Goal: Check status: Check status

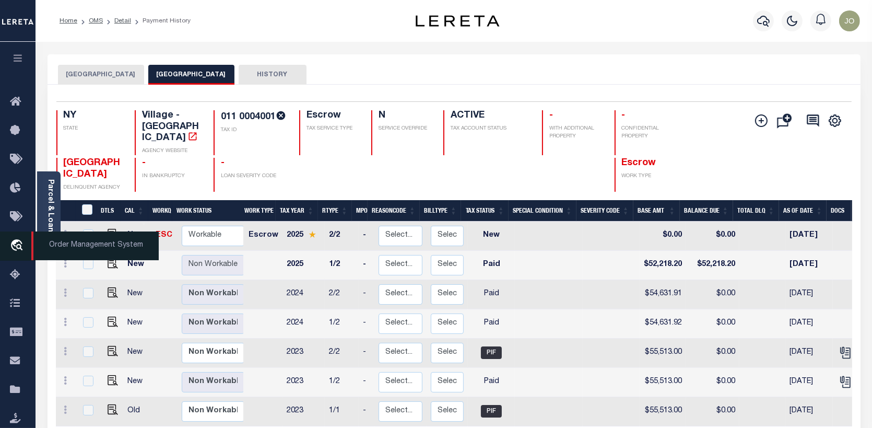
click at [14, 250] on icon "travel_explore" at bounding box center [18, 246] width 17 height 14
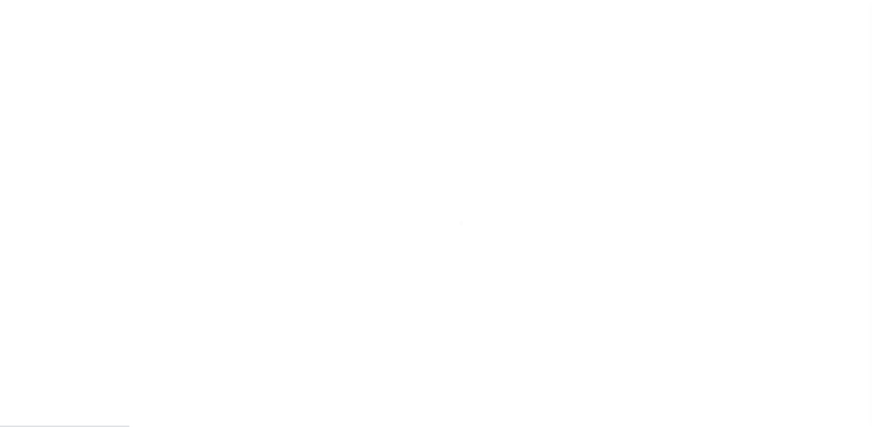
scroll to position [76, 0]
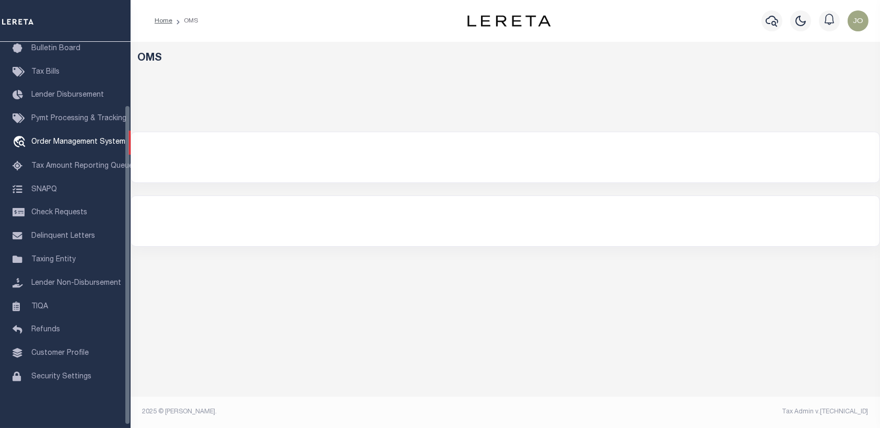
select select "200"
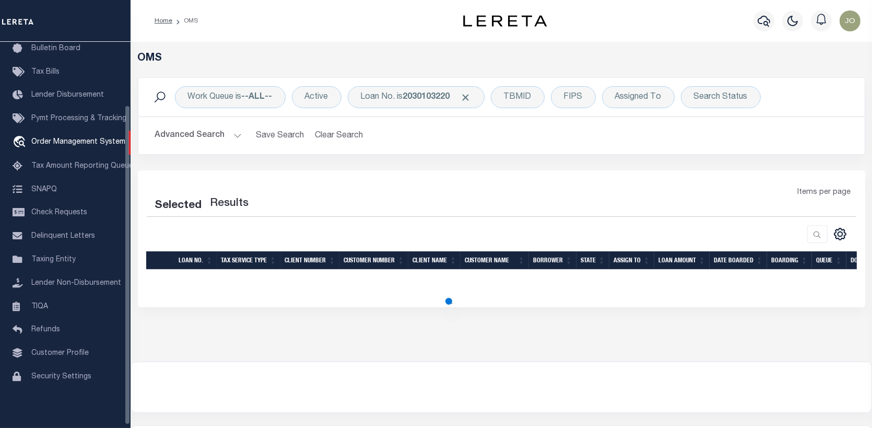
select select "200"
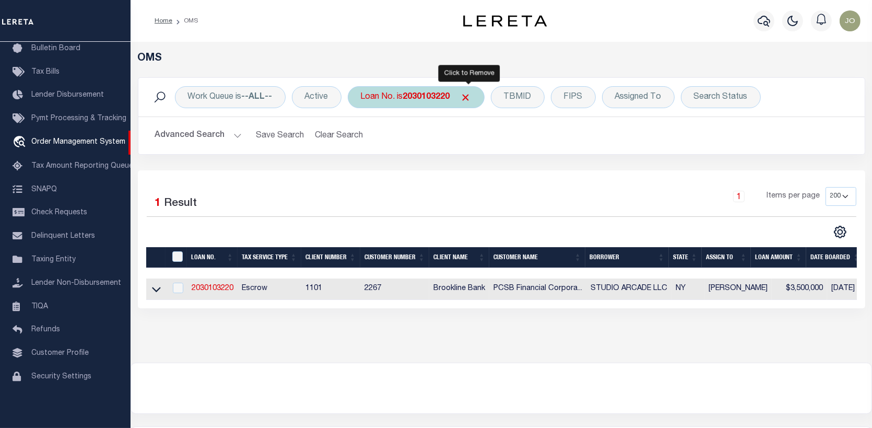
click at [468, 92] on span "Click to Remove" at bounding box center [466, 97] width 11 height 11
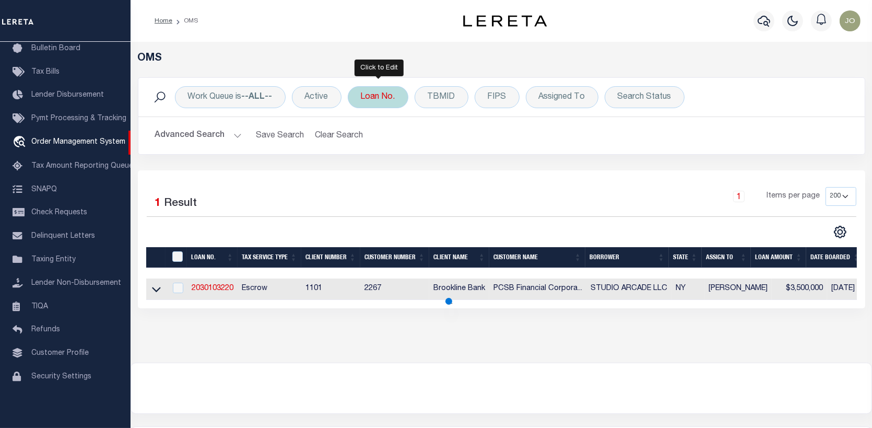
click at [384, 93] on div "Loan No." at bounding box center [378, 97] width 61 height 22
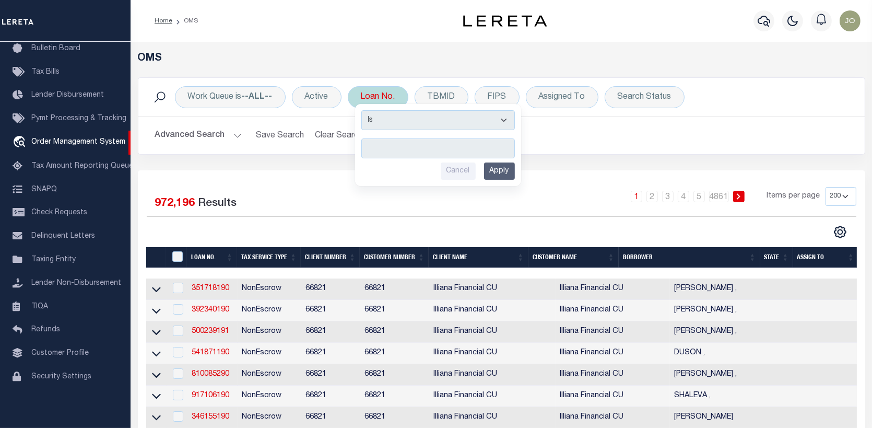
click at [369, 146] on input "text" at bounding box center [438, 148] width 154 height 20
type input "17619"
click at [496, 170] on input "Apply" at bounding box center [499, 170] width 31 height 17
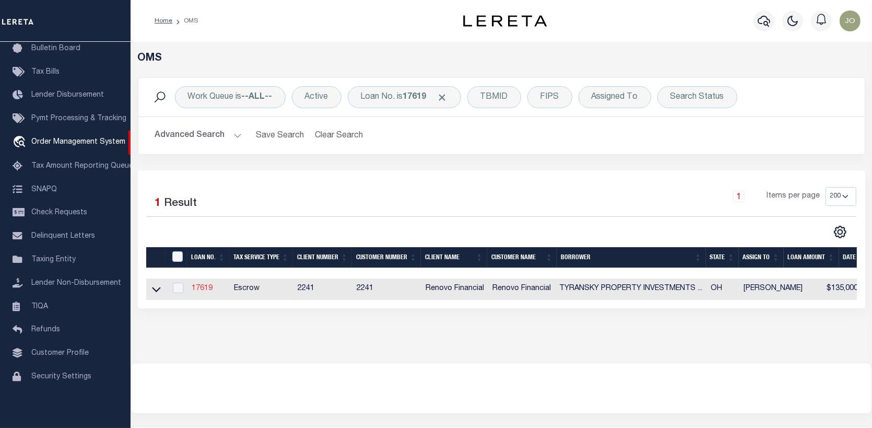
click at [197, 286] on link "17619" at bounding box center [202, 288] width 21 height 7
type input "17619"
type input "TYRANSKY PROPERTY INVESTMENTS LLC"
select select
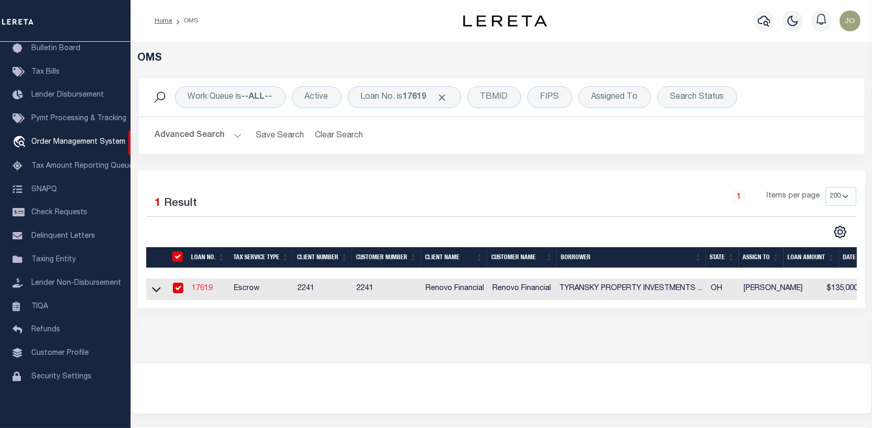
type input "[STREET_ADDRESS]"
type input "Willoughby OH 44094"
select select "10"
select select "Escrow"
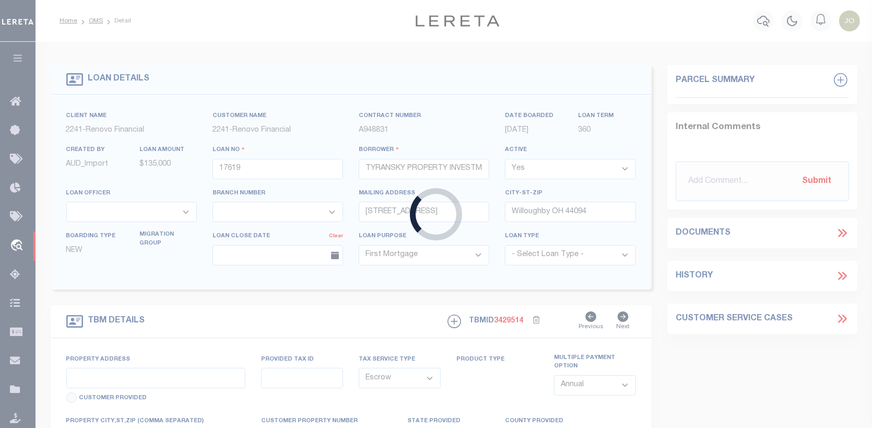
click at [197, 286] on div "Loading..." at bounding box center [436, 214] width 872 height 428
type input "[STREET_ADDRESS]"
select select
type input "[GEOGRAPHIC_DATA], [GEOGRAPHIC_DATA] 44095"
type input "a0kUS000009bDvZ"
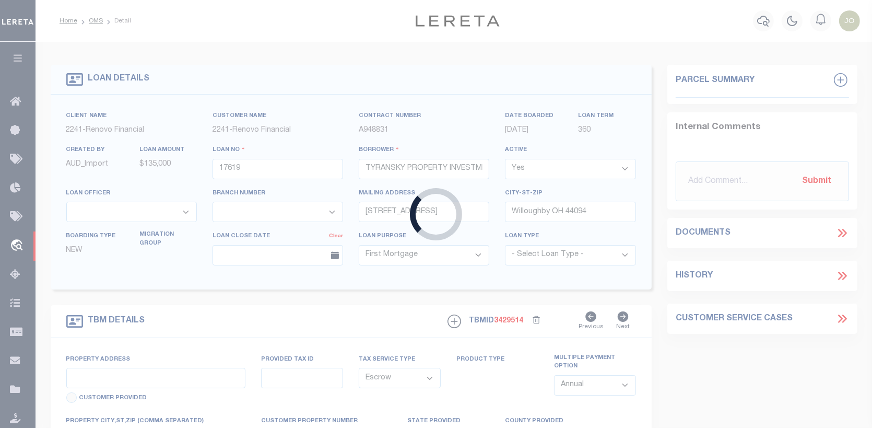
type input "OH"
select select
type textarea "LEGAL REQUIRED"
select select "25066"
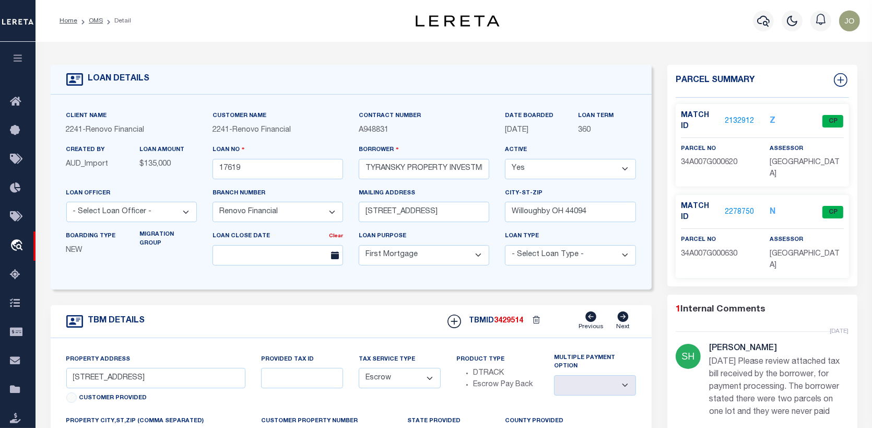
click at [740, 207] on link "2278750" at bounding box center [739, 212] width 29 height 11
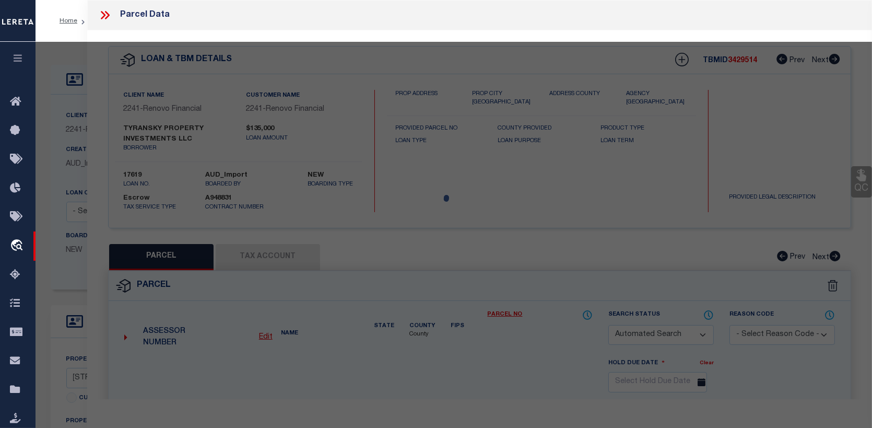
checkbox input "false"
select select "CP"
type input "TYRANSKY PROPERTY INVESTMENTS LLC"
select select "AGW"
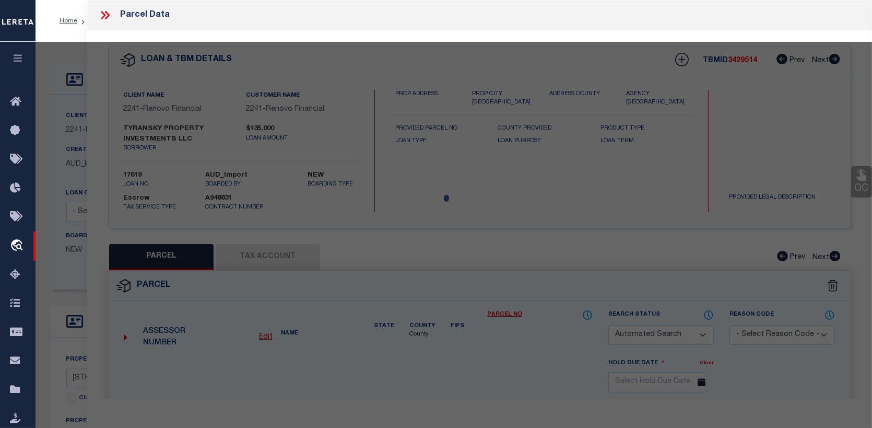
select select "ADD"
type input ": E 346 ST"
type textarea "Legal Description LOT 10, CARD TRACT"
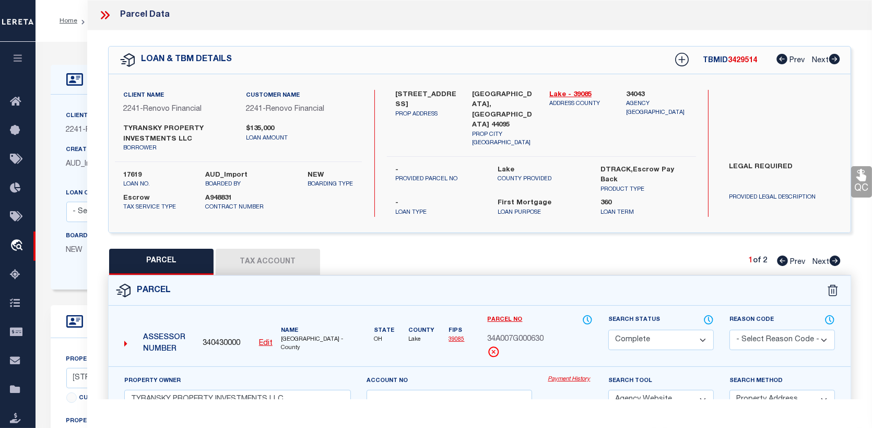
click at [257, 249] on button "Tax Account" at bounding box center [268, 262] width 104 height 26
select select "100"
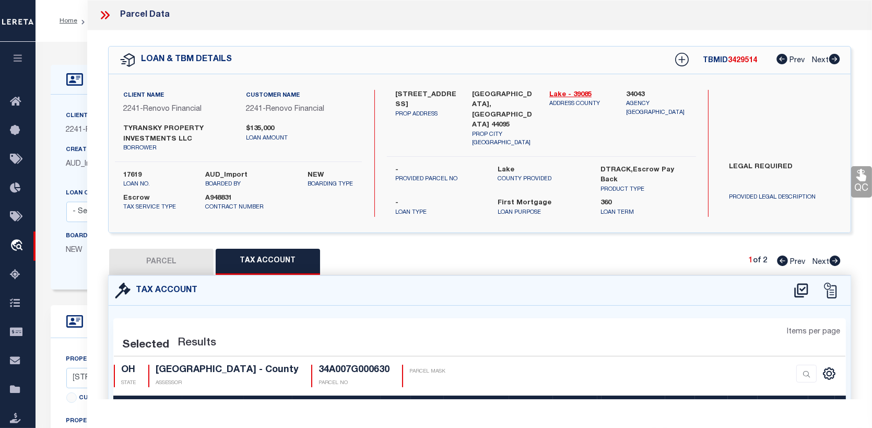
select select "100"
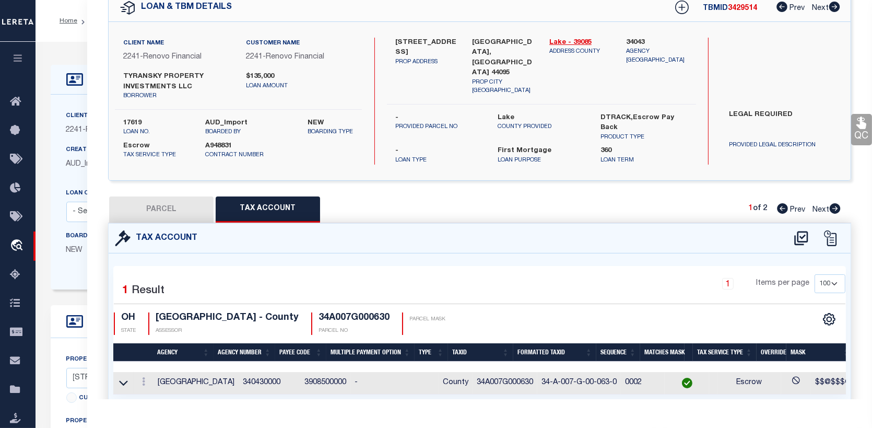
click at [833, 203] on icon at bounding box center [835, 208] width 11 height 10
select select "AS"
select select
checkbox input "false"
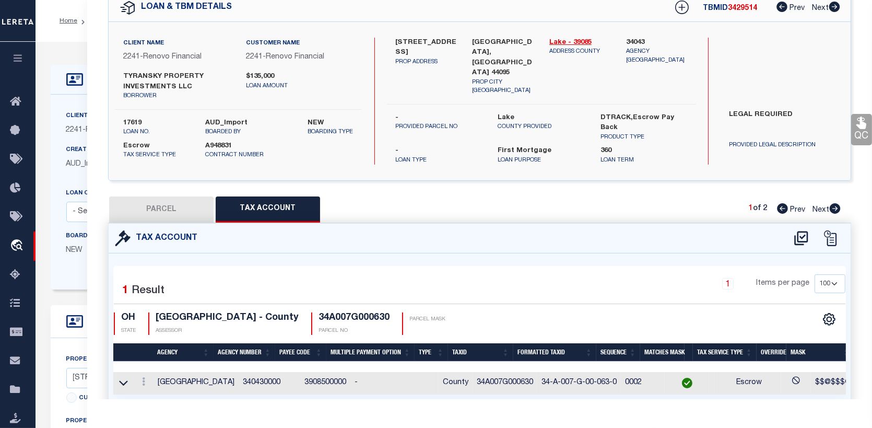
checkbox input "false"
select select "CP"
type input "TYRANSKY PROPERTY INVESTMENTS LLC"
select select "AGW"
select select
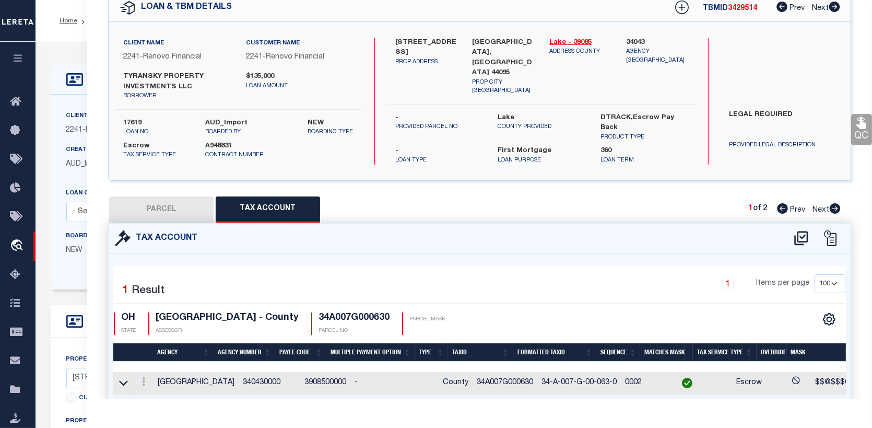
type input "1211 E 346 ST"
type input "[GEOGRAPHIC_DATA], [GEOGRAPHIC_DATA] 44095"
type textarea "LOT 10, CARD TRACT"
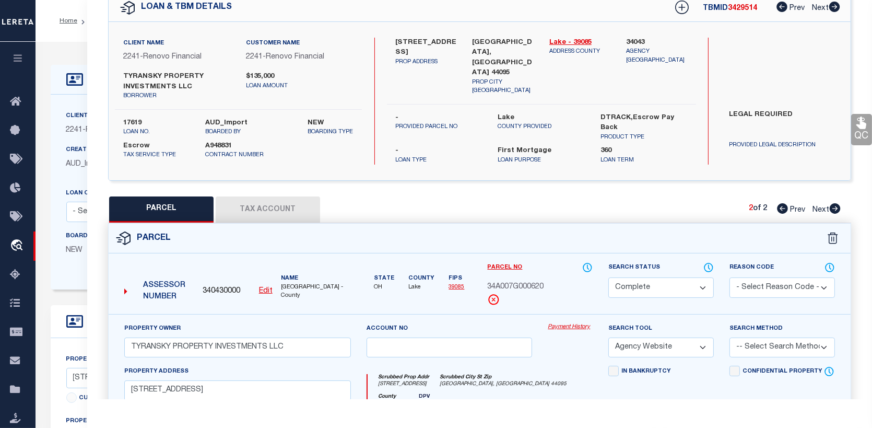
click at [558, 323] on link "Payment History" at bounding box center [570, 327] width 45 height 9
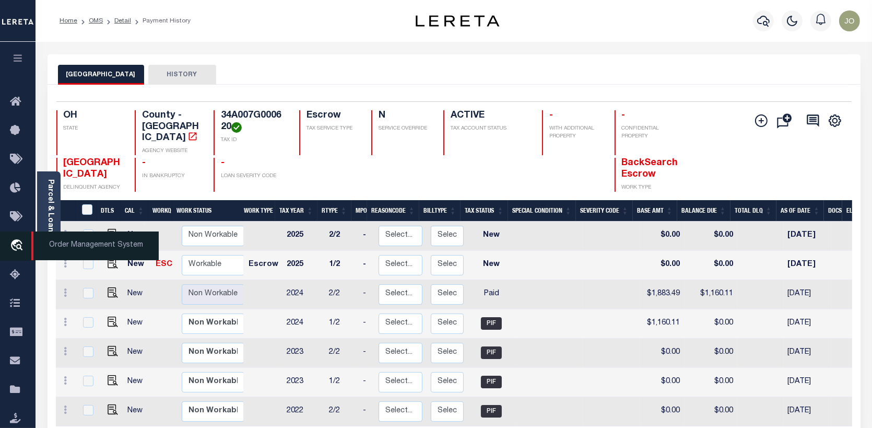
click at [13, 244] on icon "travel_explore" at bounding box center [18, 246] width 17 height 14
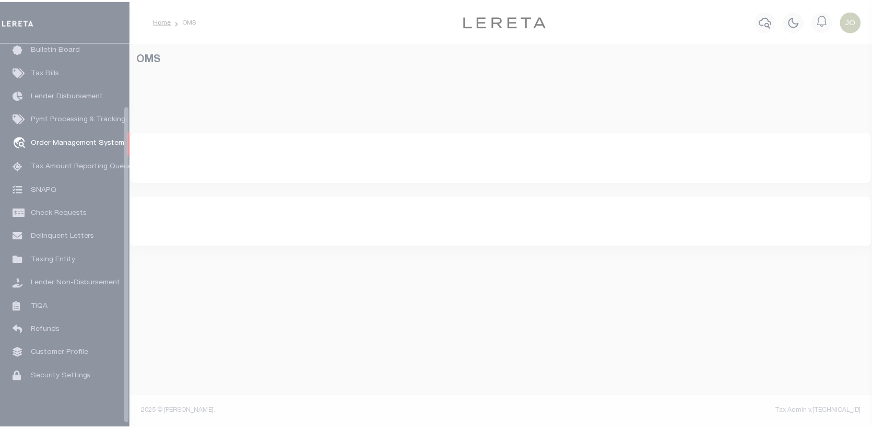
scroll to position [76, 0]
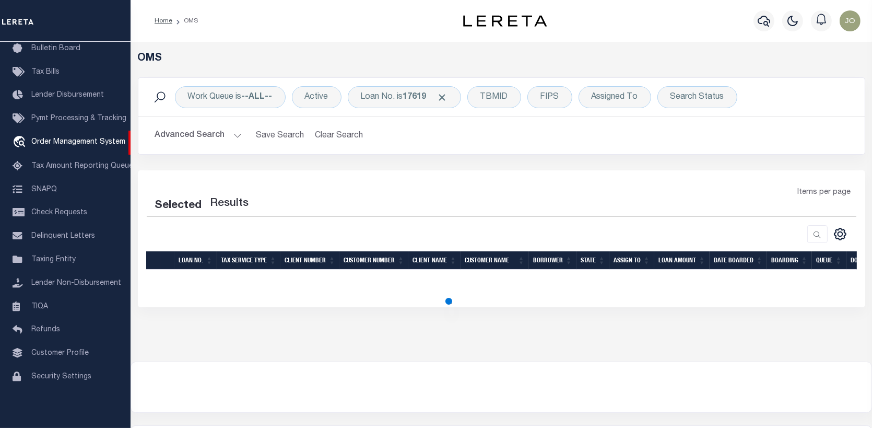
select select "200"
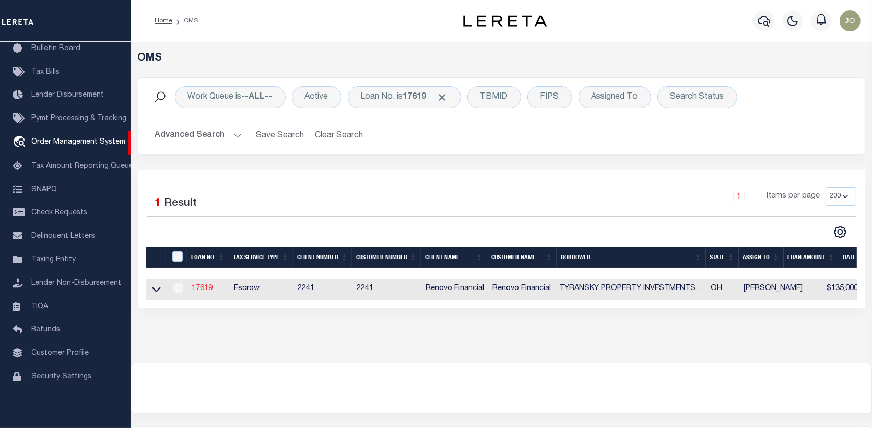
click at [197, 286] on link "17619" at bounding box center [202, 288] width 21 height 7
type input "17619"
type input "TYRANSKY PROPERTY INVESTMENTS LLC"
select select
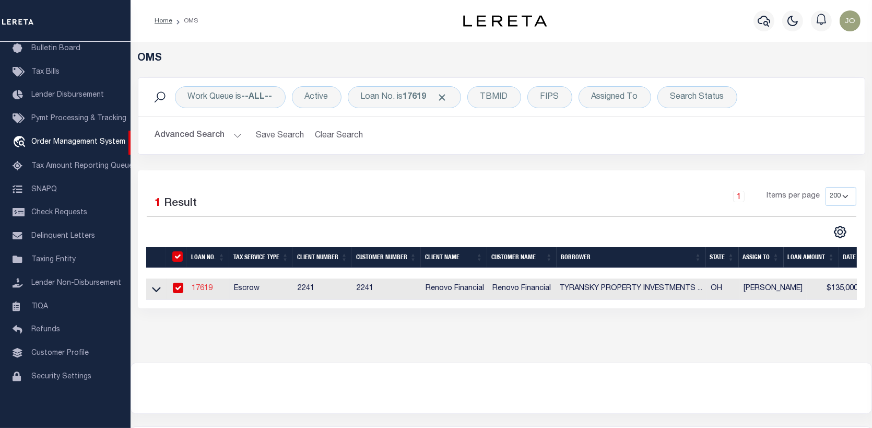
type input "[STREET_ADDRESS]"
type input "Willoughby OH 44094"
select select "10"
select select "Escrow"
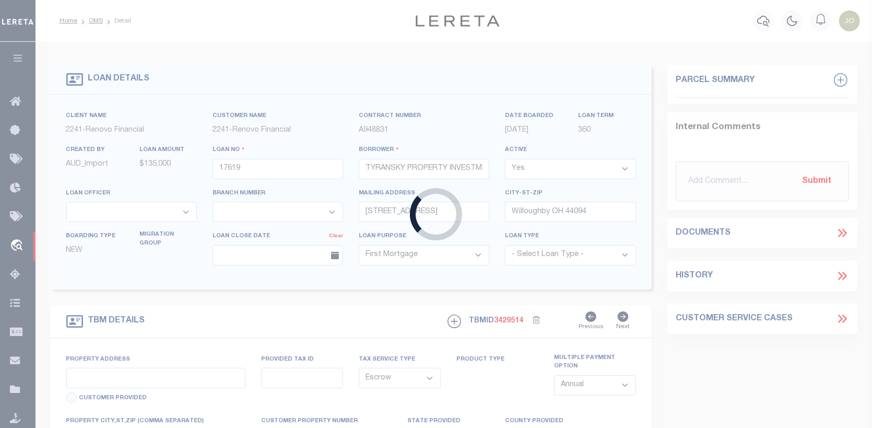
type input "[STREET_ADDRESS]"
select select
type input "[GEOGRAPHIC_DATA], [GEOGRAPHIC_DATA] 44095"
type input "a0kUS000009bDvZ"
type input "OH"
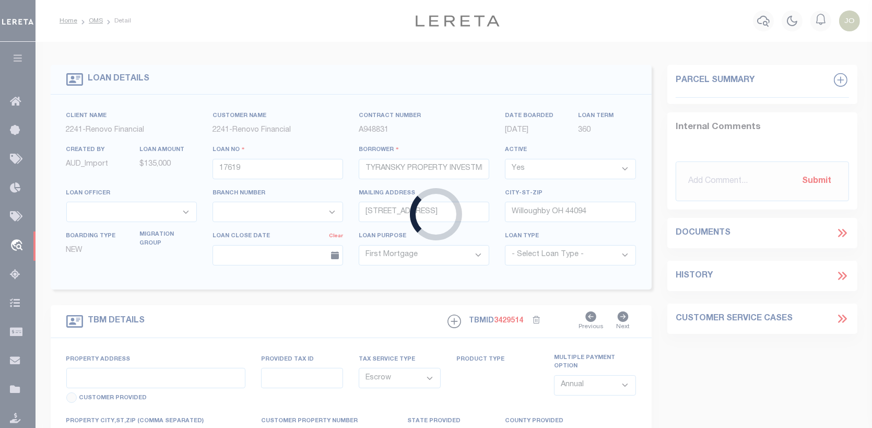
select select
type textarea "LEGAL REQUIRED"
select select "25066"
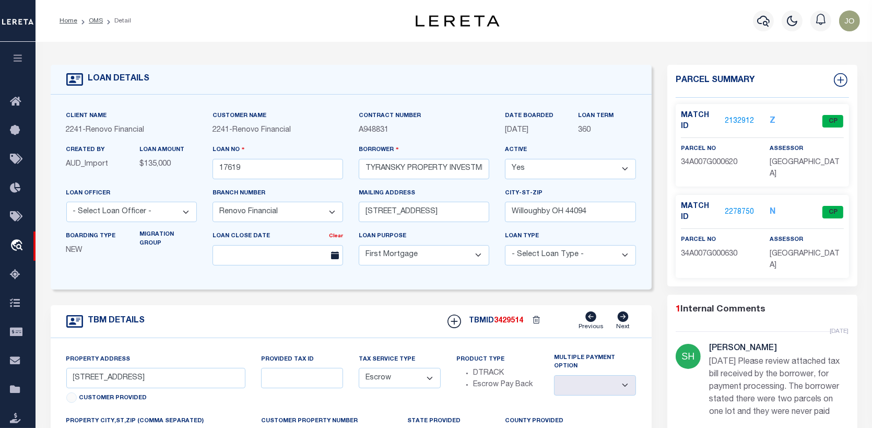
click at [745, 207] on link "2278750" at bounding box center [739, 212] width 29 height 11
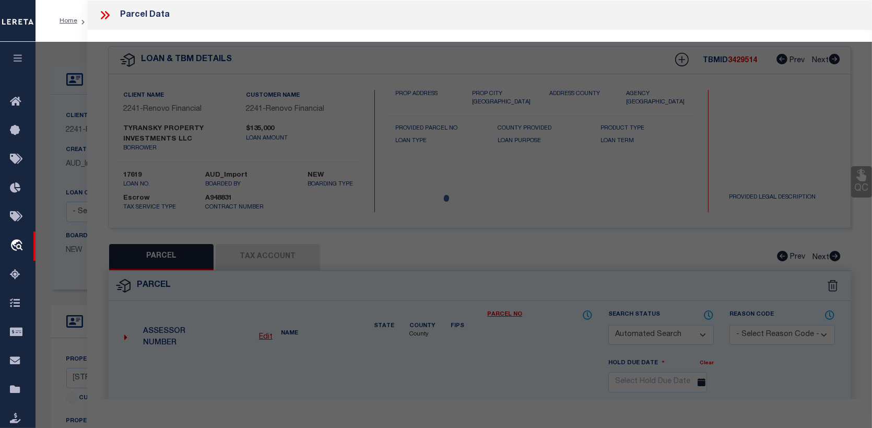
checkbox input "false"
select select "CP"
type input "TYRANSKY PROPERTY INVESTMENTS LLC"
select select "AGW"
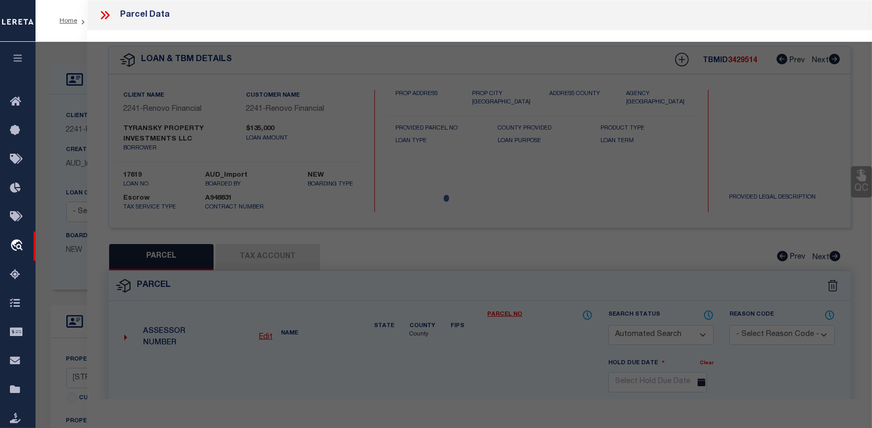
select select "ADD"
type input ": E 346 ST"
type textarea "Legal Description LOT 10, CARD TRACT"
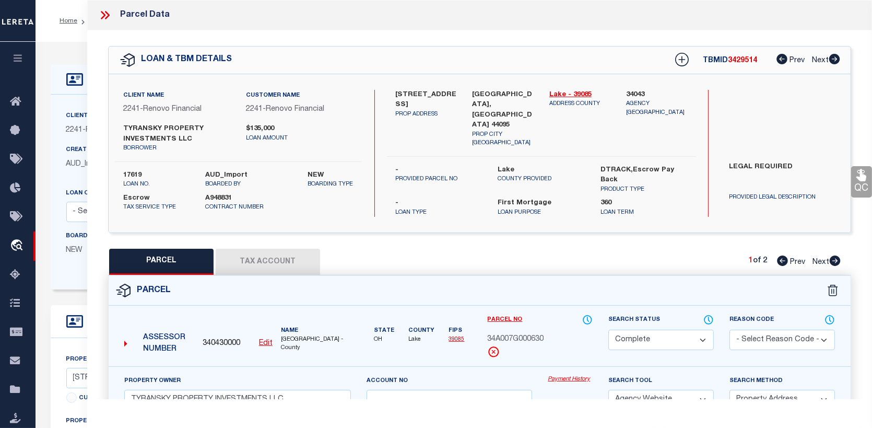
click at [270, 254] on button "Tax Account" at bounding box center [268, 262] width 104 height 26
select select "100"
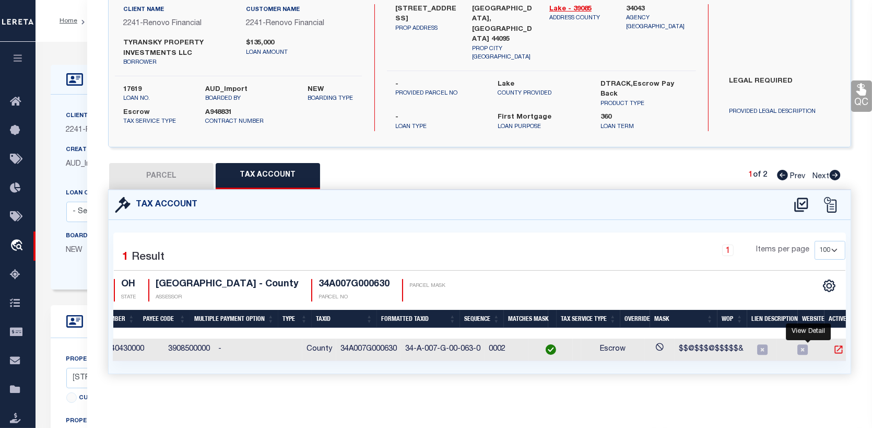
click at [833, 344] on icon "" at bounding box center [838, 349] width 10 height 10
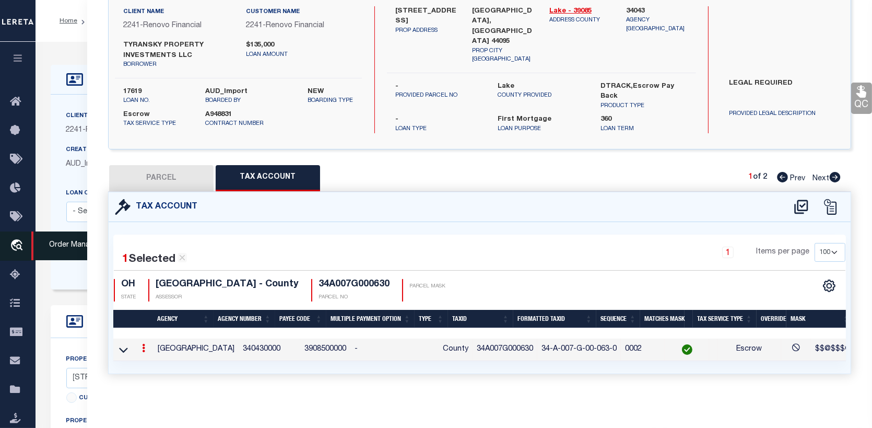
click at [17, 239] on icon "travel_explore" at bounding box center [18, 246] width 17 height 14
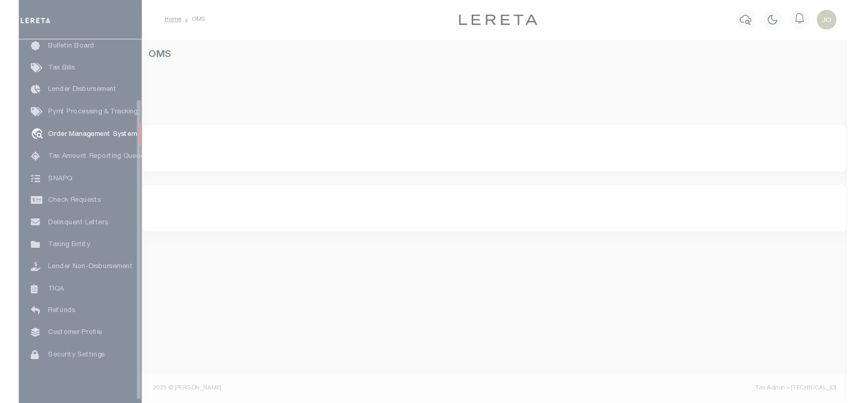
scroll to position [76, 0]
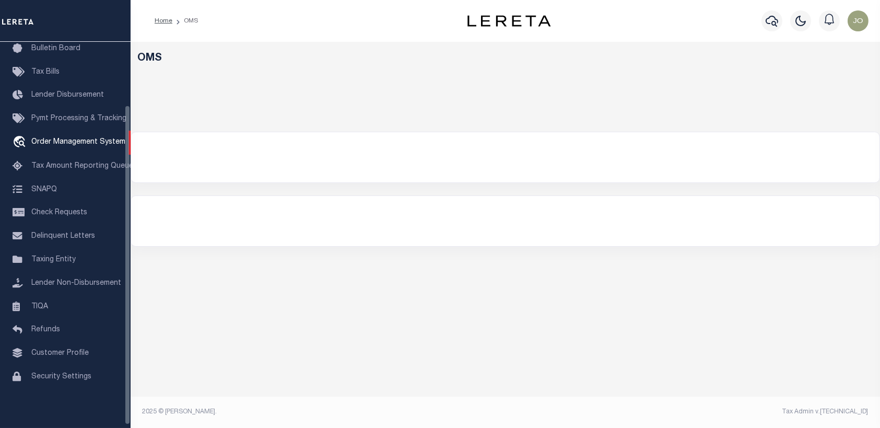
select select "200"
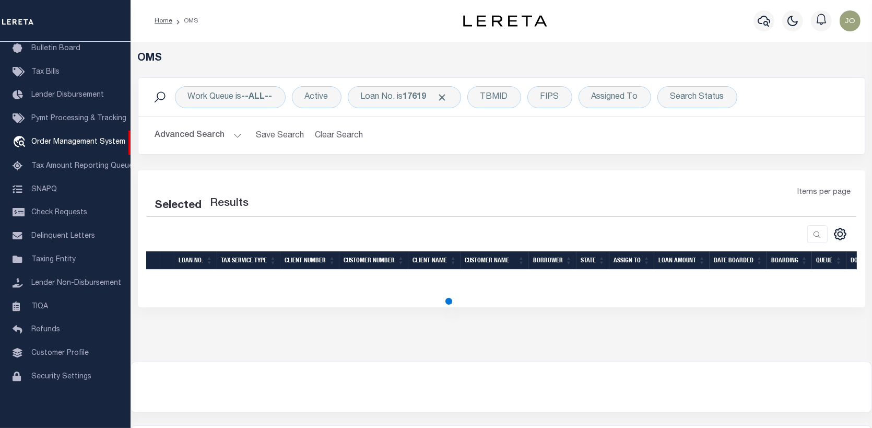
select select "200"
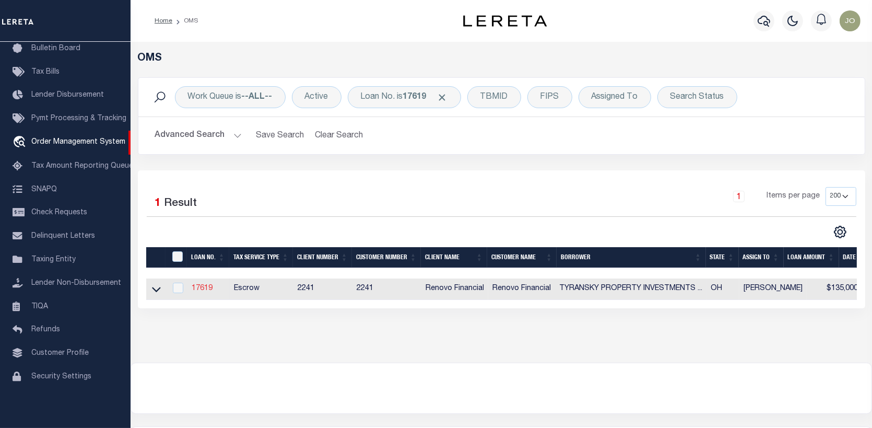
click at [205, 290] on link "17619" at bounding box center [202, 288] width 21 height 7
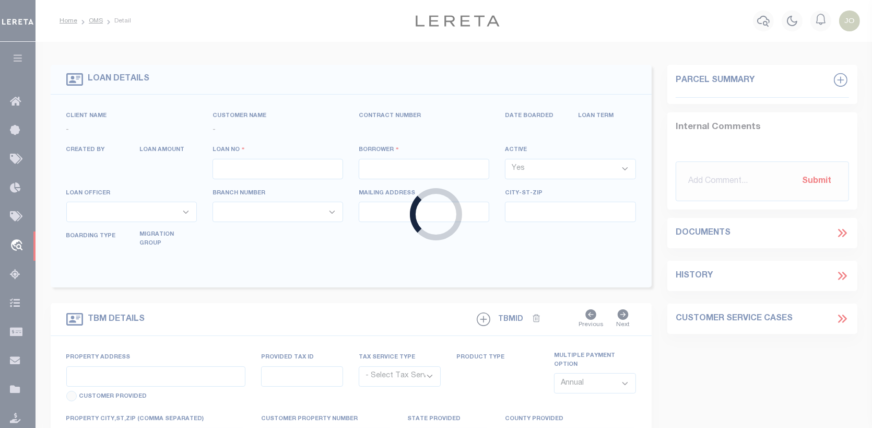
type input "17619"
type input "TYRANSKY PROPERTY INVESTMENTS LLC"
select select
type input "[STREET_ADDRESS]"
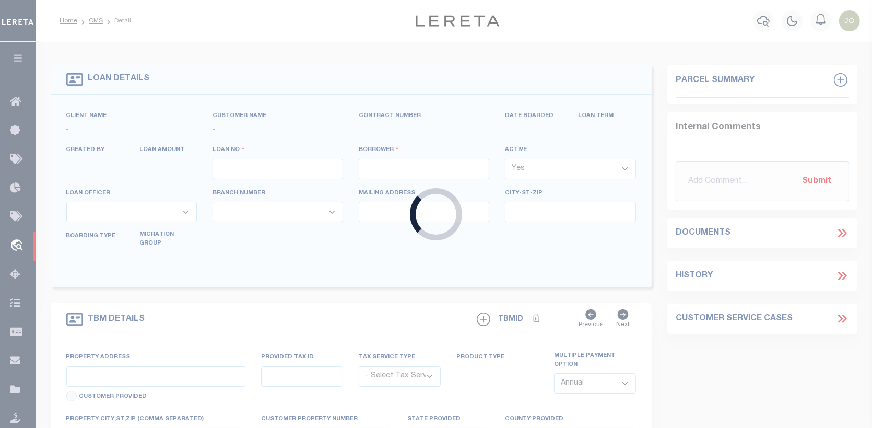
type input "Willoughby OH 44094"
select select "10"
select select "Escrow"
select select "25066"
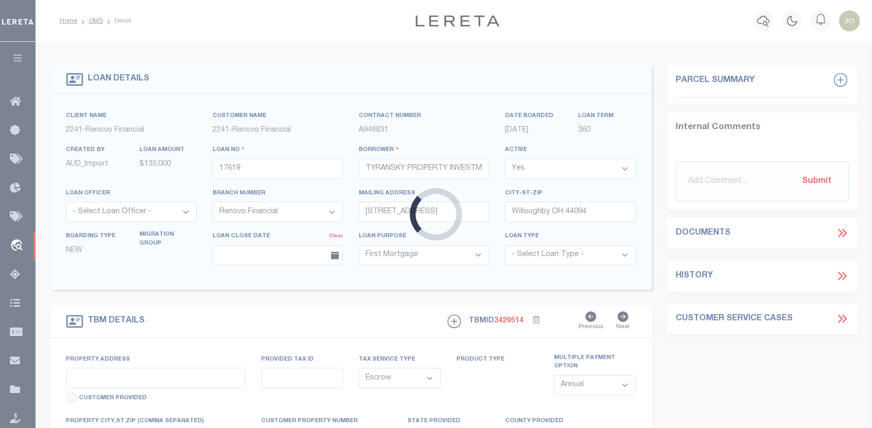
type input "[STREET_ADDRESS]"
select select
type input "[GEOGRAPHIC_DATA], [GEOGRAPHIC_DATA] 44095"
type input "a0kUS000009bDvZ"
type input "OH"
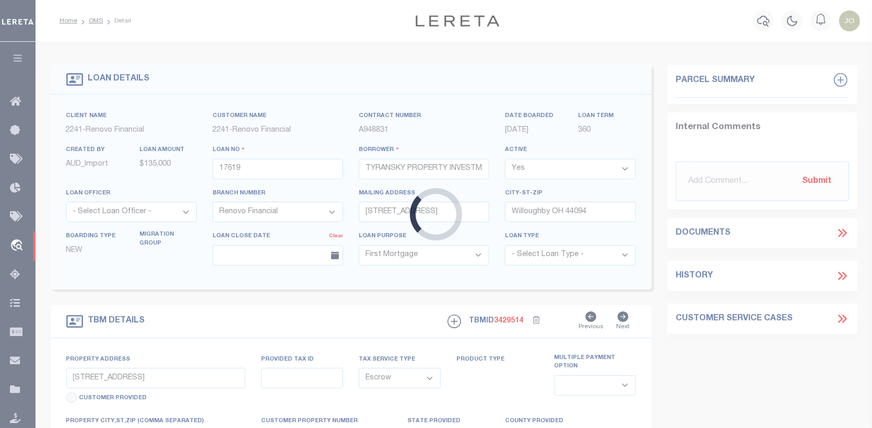
select select
type textarea "LEGAL REQUIRED"
